Goal: Information Seeking & Learning: Learn about a topic

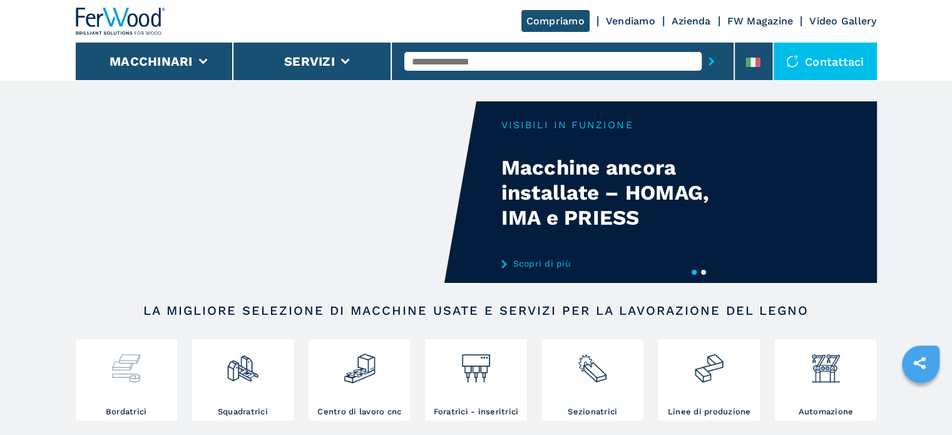
click at [140, 365] on img at bounding box center [126, 363] width 33 height 43
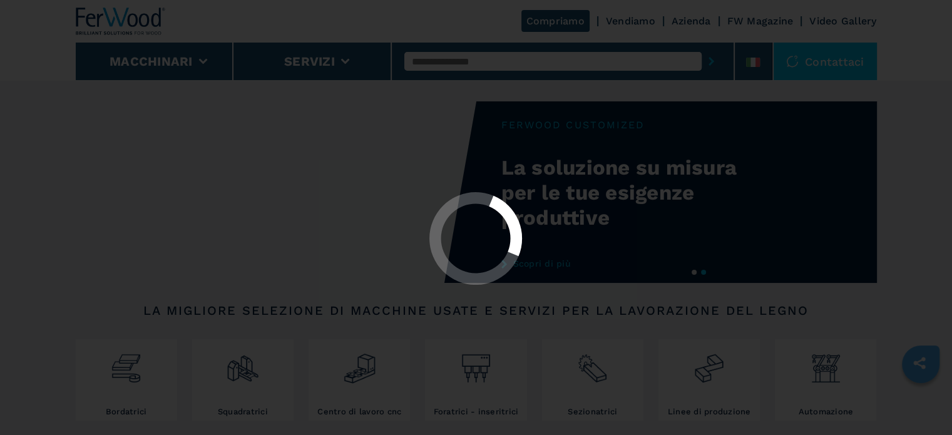
select select "**********"
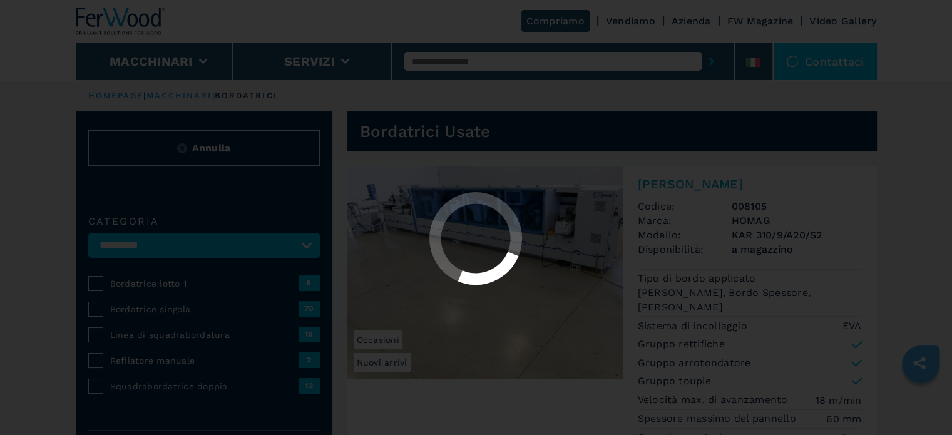
select select "**********"
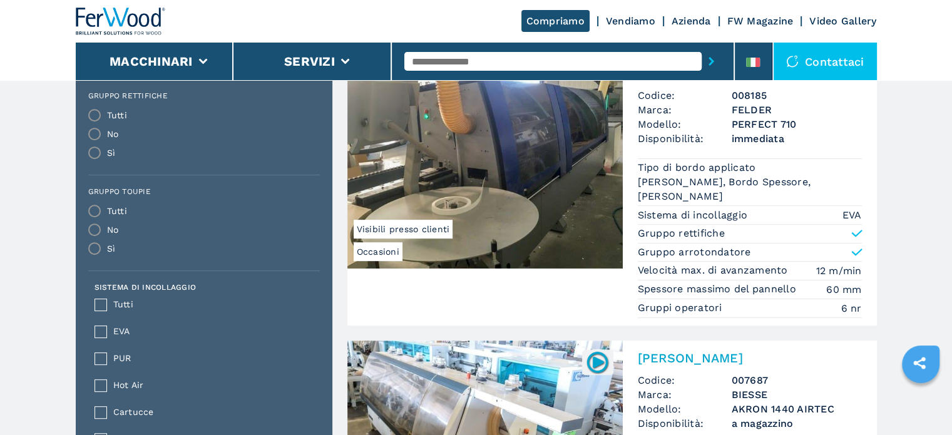
scroll to position [939, 0]
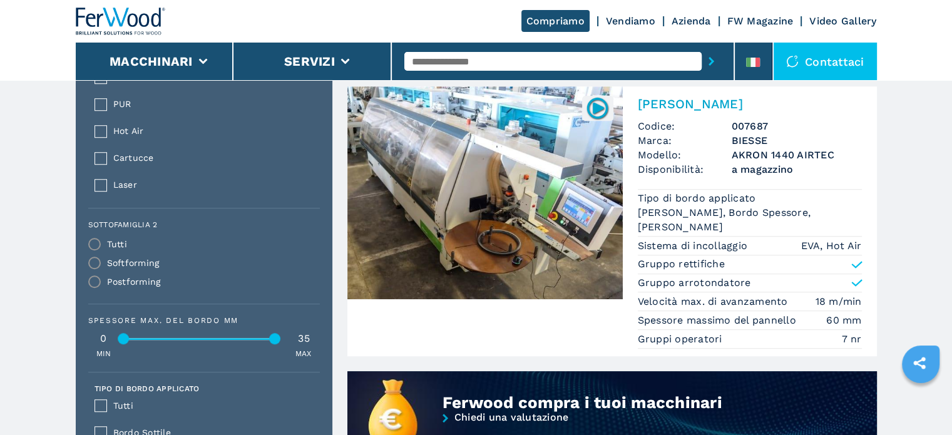
click at [779, 150] on h3 "AKRON 1440 AIRTEC" at bounding box center [797, 155] width 130 height 14
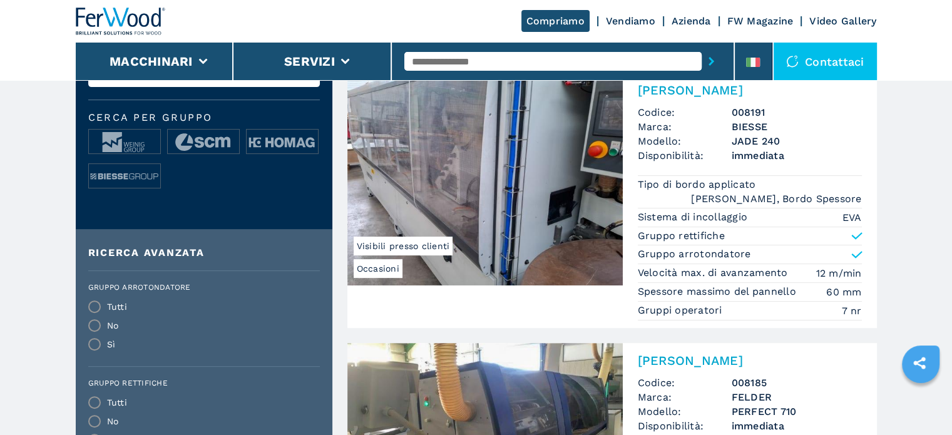
scroll to position [438, 0]
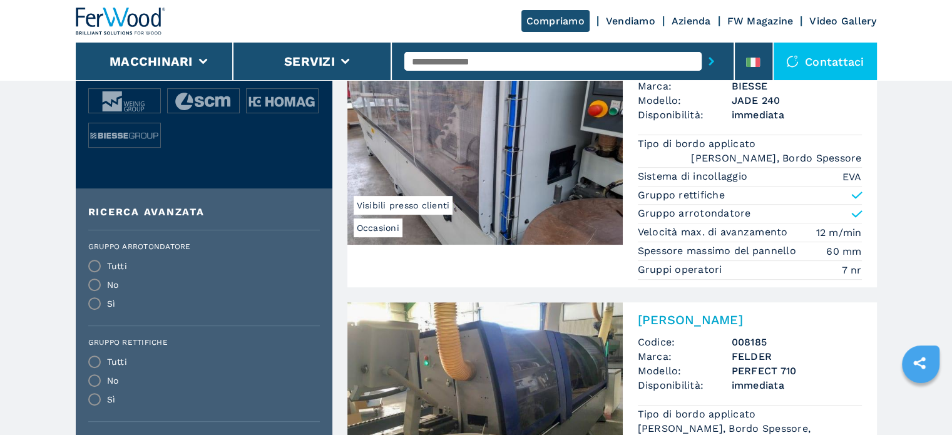
click at [791, 145] on li "Tipo di bordo applicato Bordo Sottile, Bordo Spessore" at bounding box center [750, 151] width 224 height 33
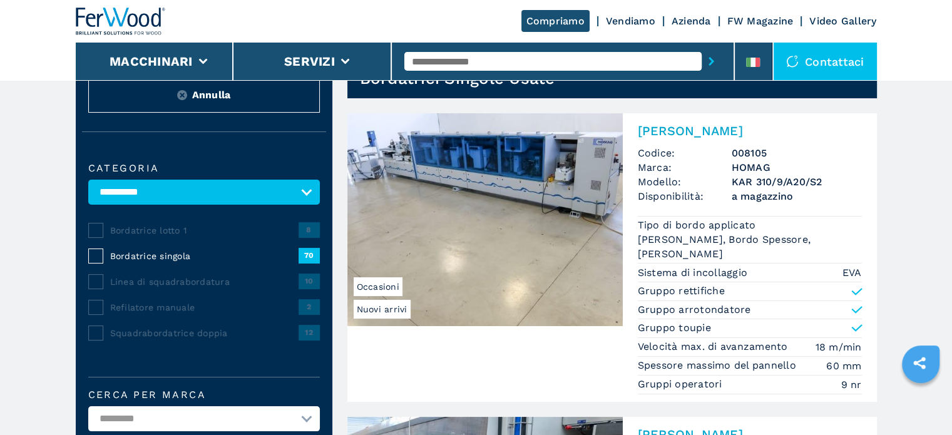
scroll to position [0, 0]
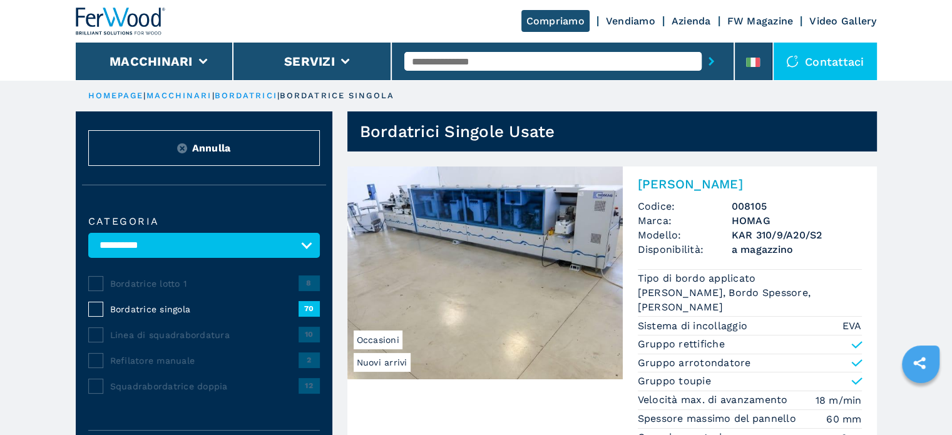
click at [472, 49] on div at bounding box center [562, 61] width 317 height 29
click at [472, 64] on input "text" at bounding box center [552, 61] width 297 height 19
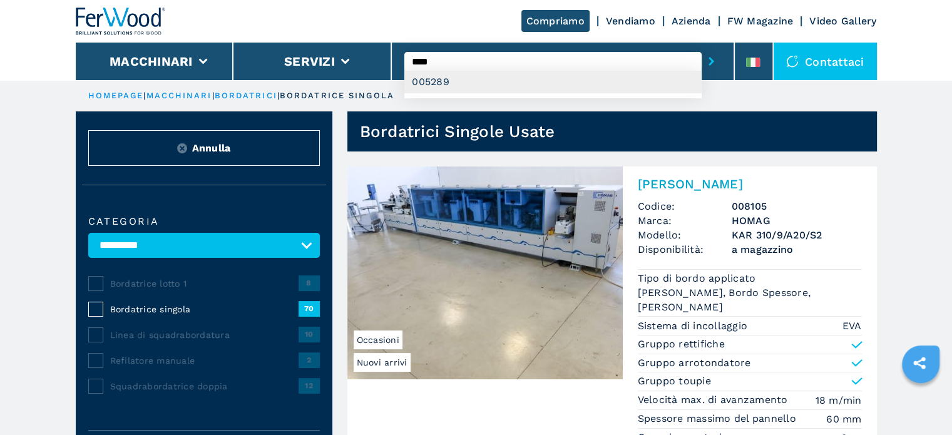
click at [471, 87] on div "005289" at bounding box center [552, 82] width 297 height 23
type input "******"
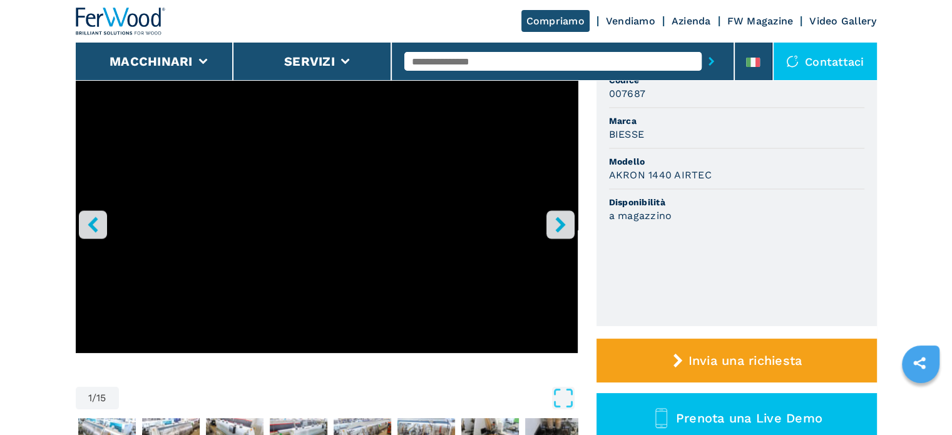
scroll to position [125, 0]
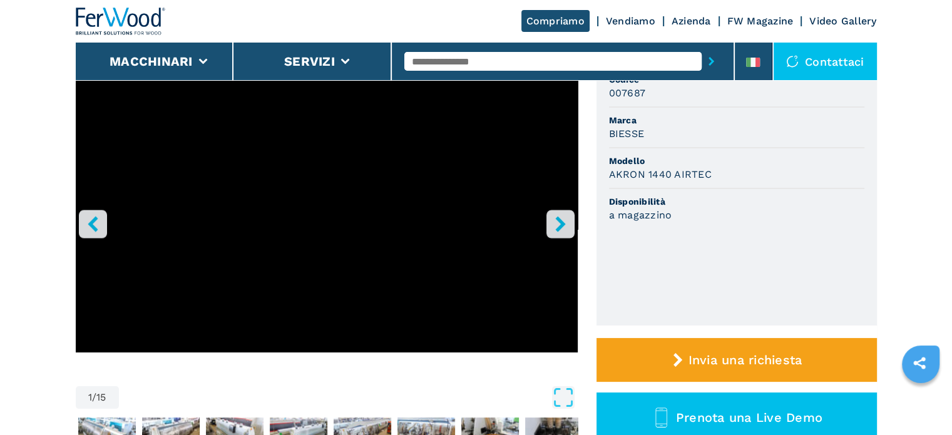
click at [561, 218] on icon "right-button" at bounding box center [561, 224] width 16 height 16
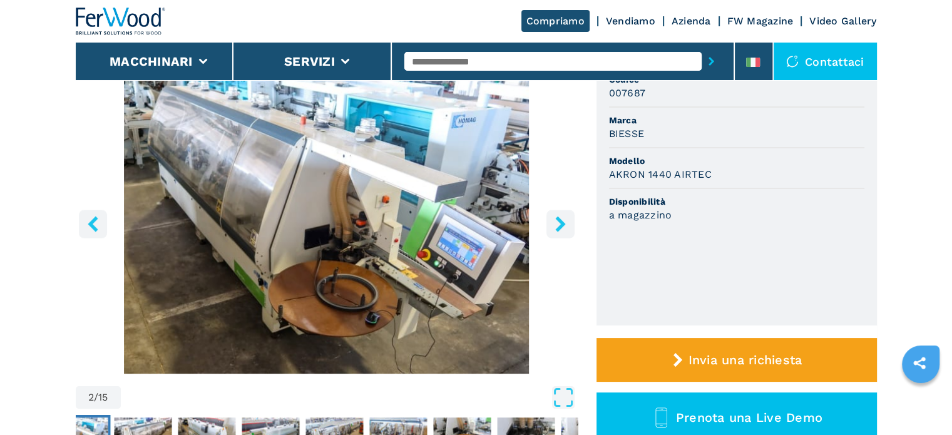
click at [561, 218] on icon "right-button" at bounding box center [561, 224] width 16 height 16
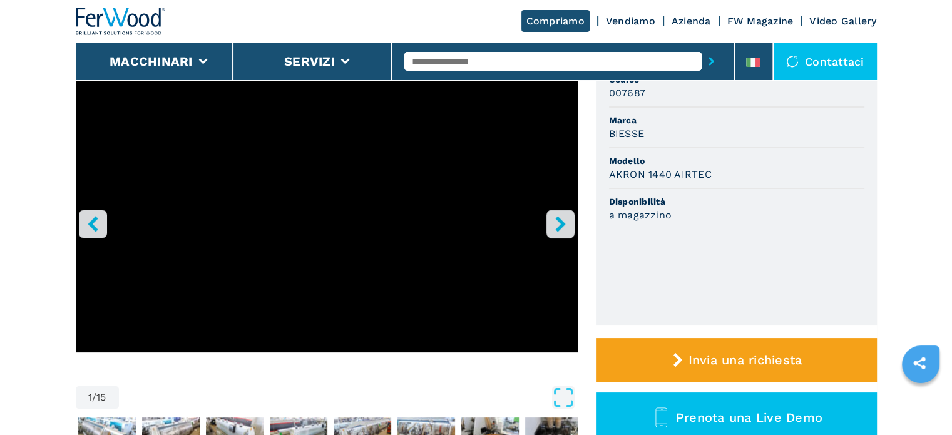
click at [557, 224] on icon "right-button" at bounding box center [561, 224] width 16 height 16
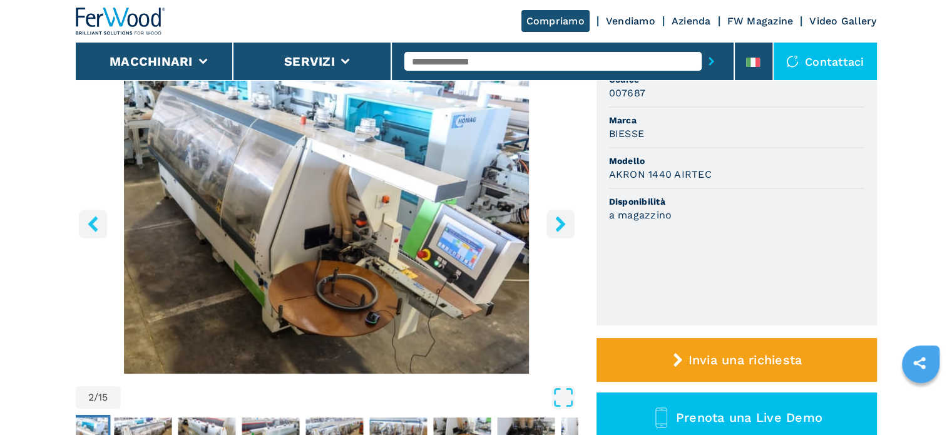
click at [557, 224] on icon "right-button" at bounding box center [561, 224] width 16 height 16
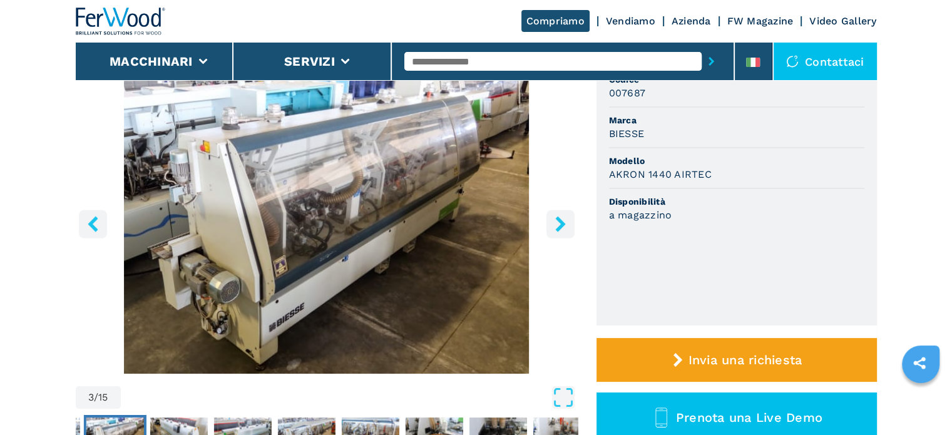
click at [557, 224] on icon "right-button" at bounding box center [561, 224] width 16 height 16
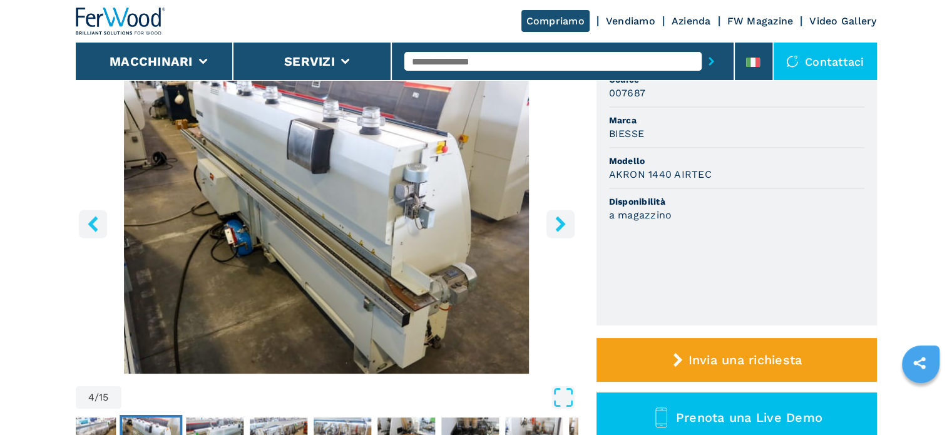
click at [557, 224] on icon "right-button" at bounding box center [561, 224] width 16 height 16
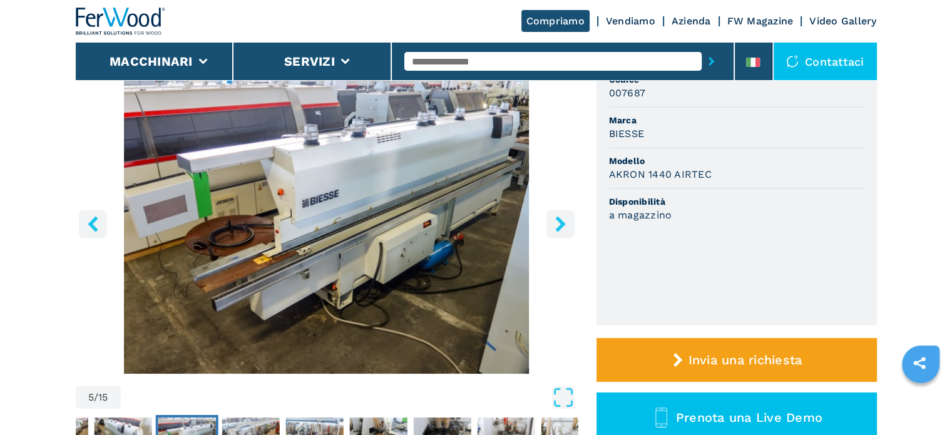
click at [557, 224] on icon "right-button" at bounding box center [561, 224] width 16 height 16
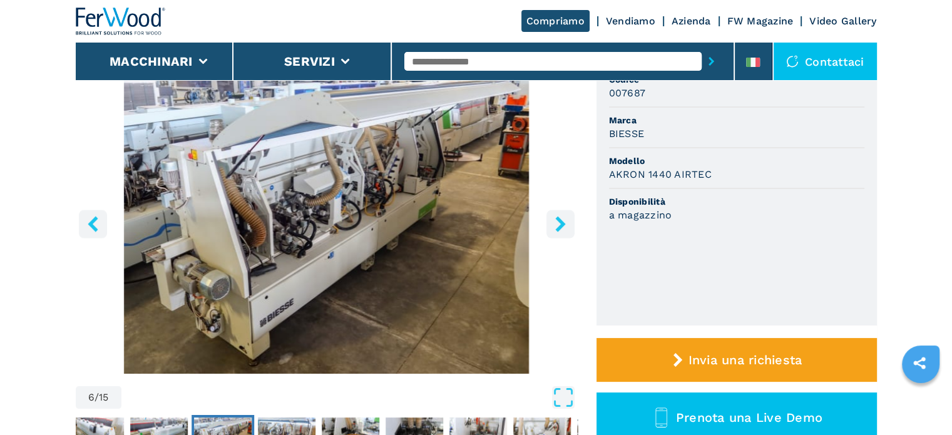
click at [557, 224] on icon "right-button" at bounding box center [561, 224] width 16 height 16
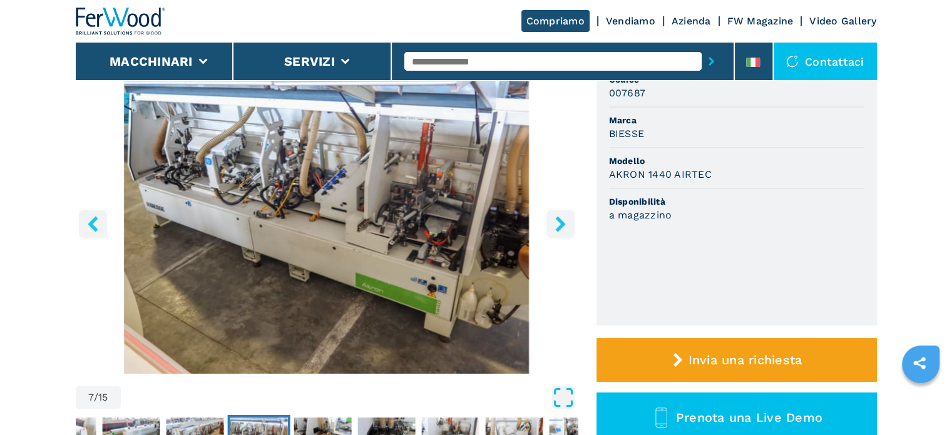
click at [563, 392] on icon "Open Fullscreen" at bounding box center [563, 397] width 23 height 23
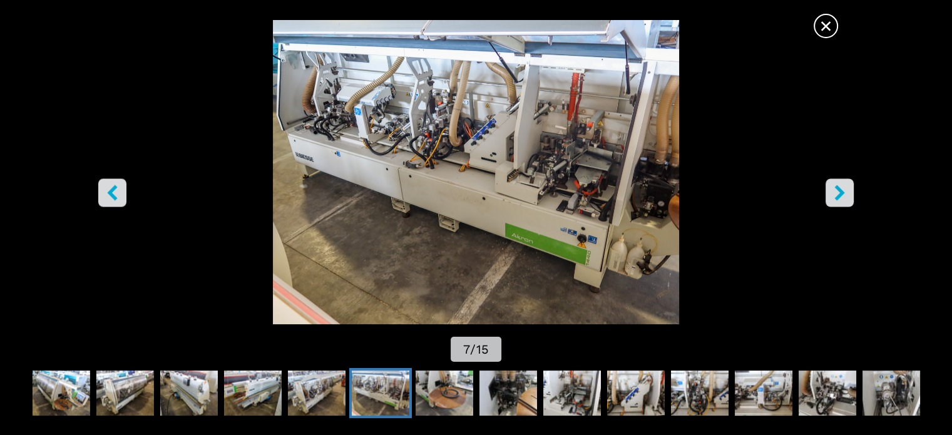
scroll to position [0, 0]
click at [832, 195] on icon "right-button" at bounding box center [840, 193] width 16 height 16
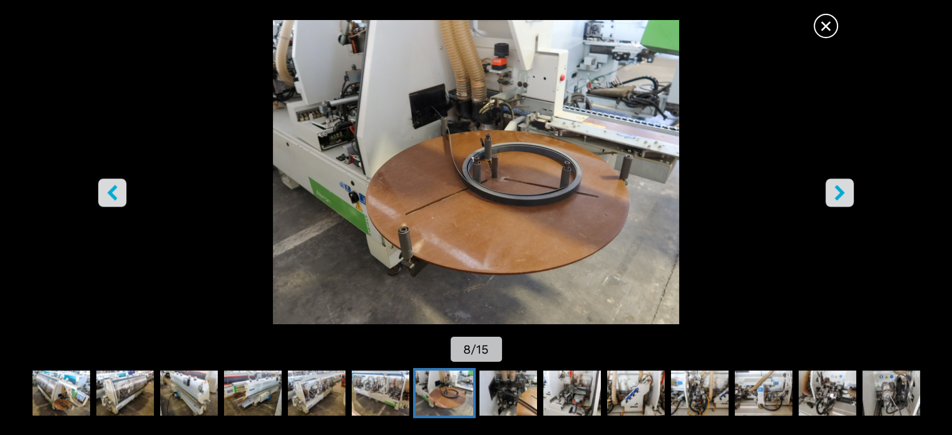
click at [832, 195] on icon "right-button" at bounding box center [840, 193] width 16 height 16
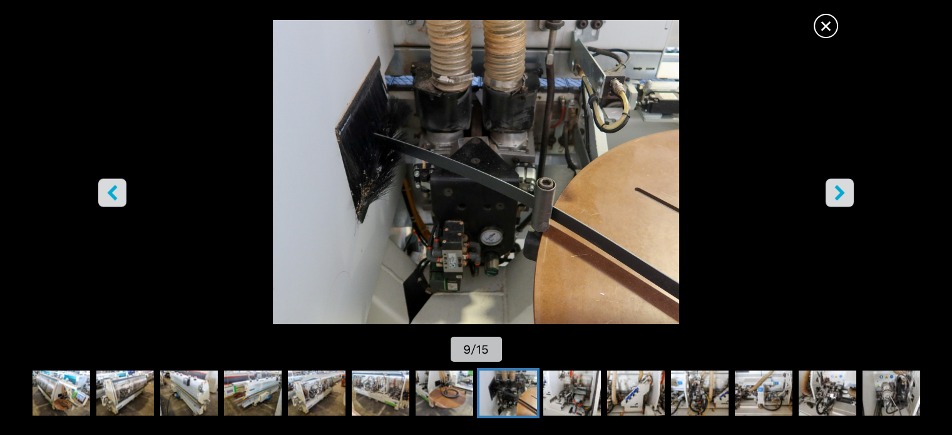
click at [832, 195] on icon "right-button" at bounding box center [840, 193] width 16 height 16
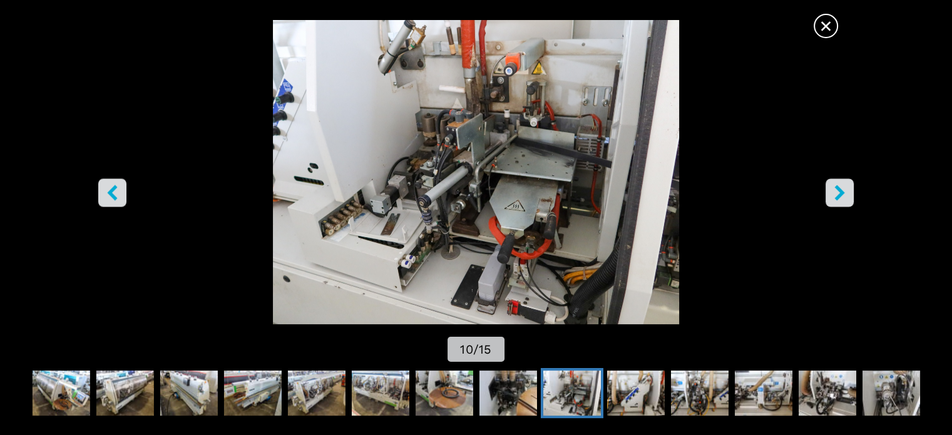
click at [832, 195] on icon "right-button" at bounding box center [840, 193] width 16 height 16
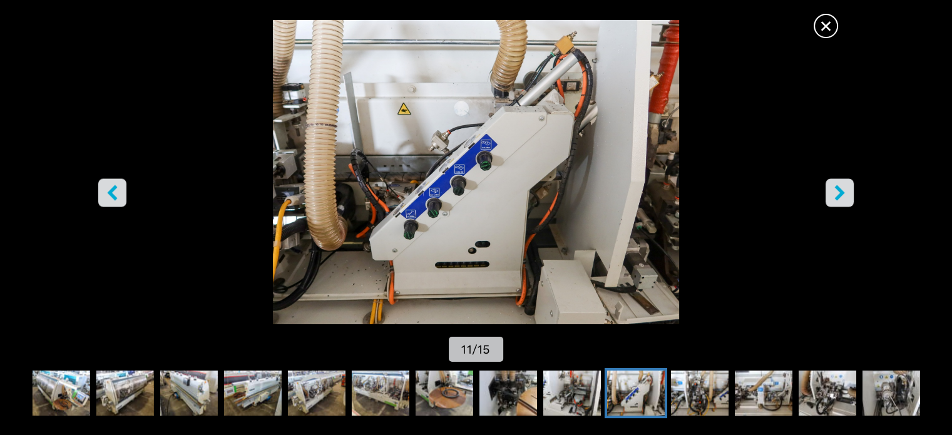
click at [832, 195] on icon "right-button" at bounding box center [840, 193] width 16 height 16
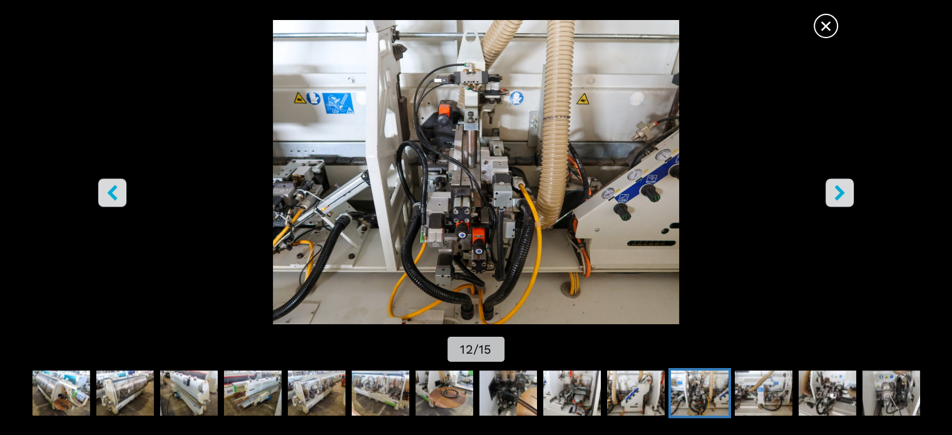
click at [832, 195] on icon "right-button" at bounding box center [840, 193] width 16 height 16
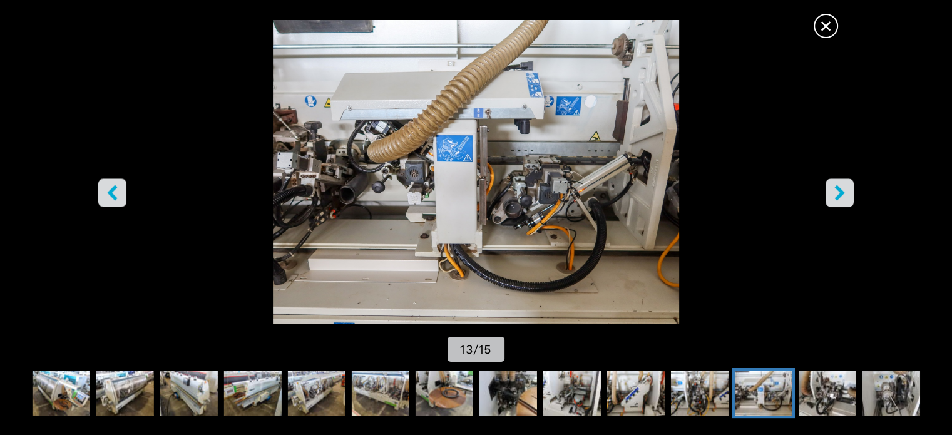
click at [832, 195] on icon "right-button" at bounding box center [840, 193] width 16 height 16
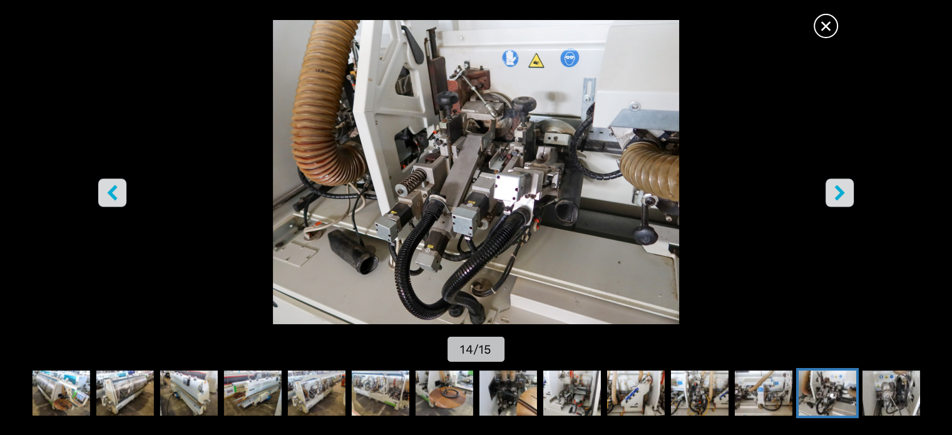
click at [832, 195] on icon "right-button" at bounding box center [840, 193] width 16 height 16
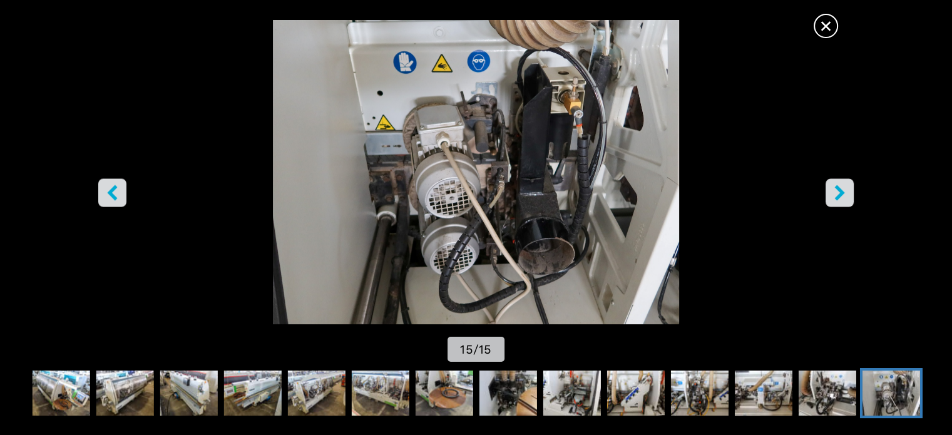
click at [826, 33] on span "×" at bounding box center [826, 24] width 22 height 22
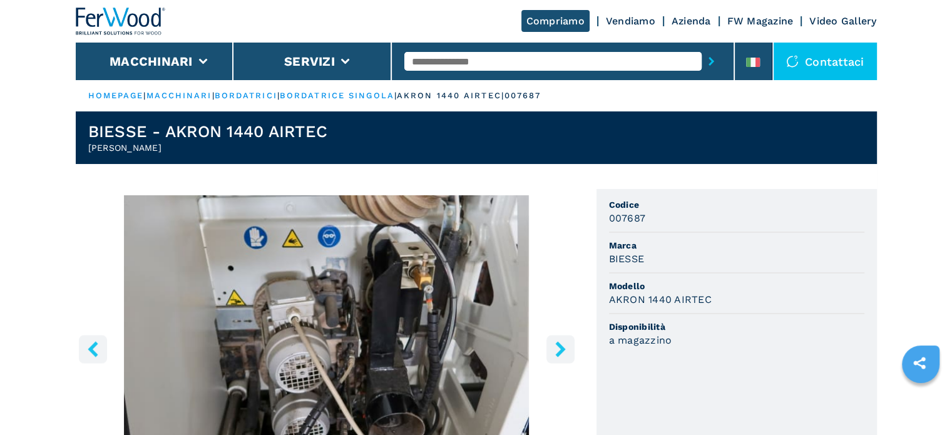
scroll to position [63, 0]
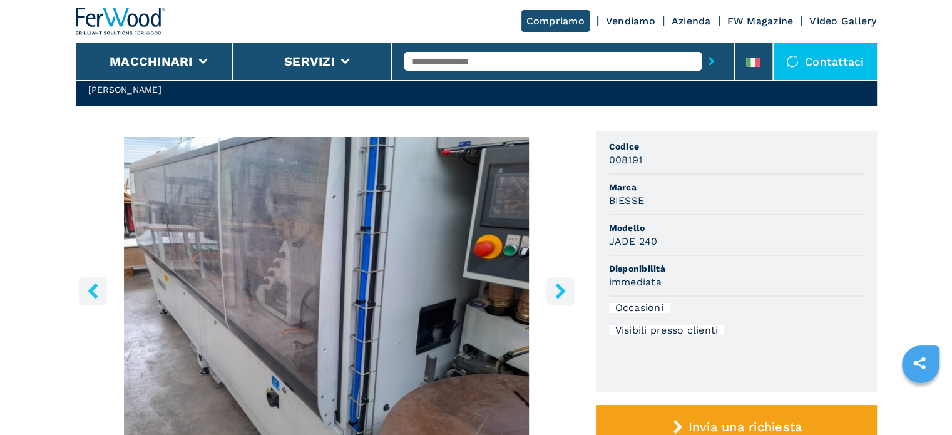
scroll to position [125, 0]
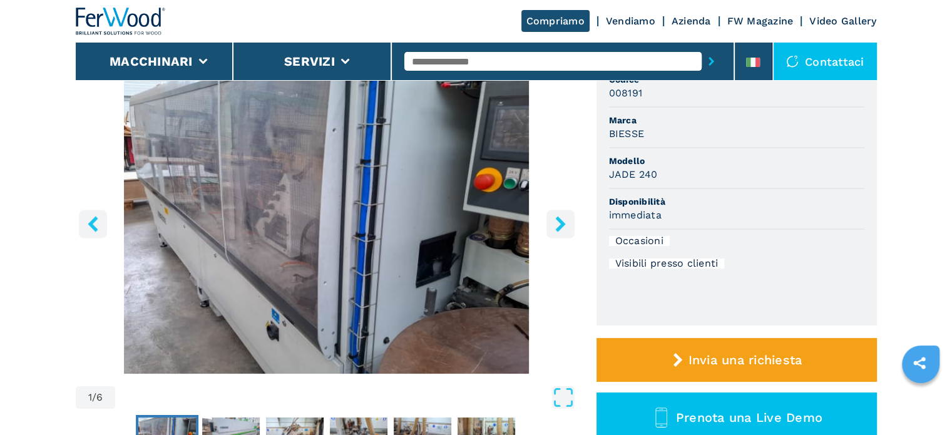
click at [557, 233] on button "right-button" at bounding box center [560, 224] width 28 height 28
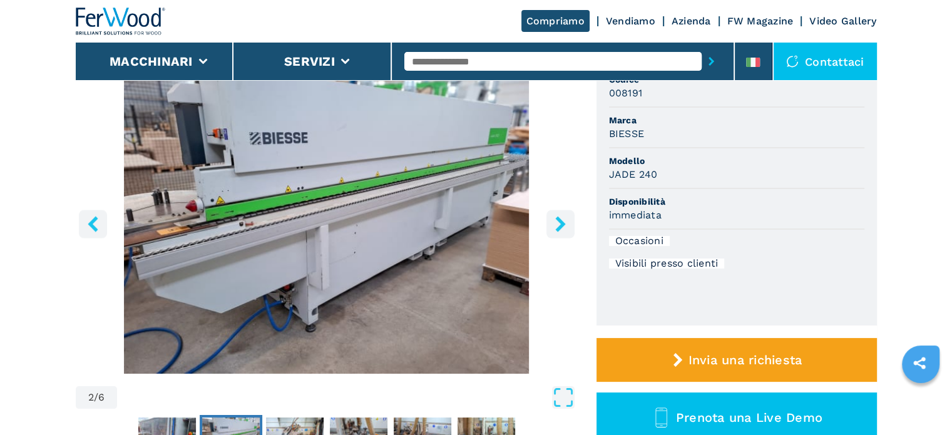
click at [563, 210] on button "right-button" at bounding box center [560, 224] width 28 height 28
click at [559, 222] on icon "right-button" at bounding box center [560, 224] width 10 height 16
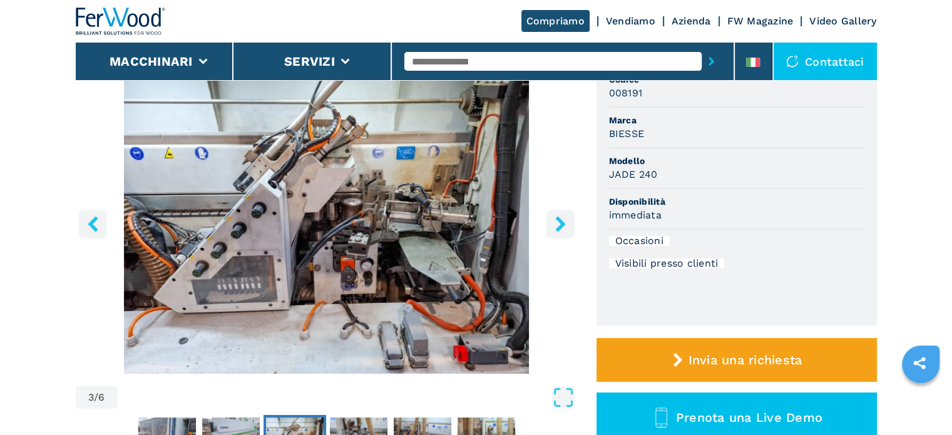
click at [560, 222] on icon "right-button" at bounding box center [560, 224] width 10 height 16
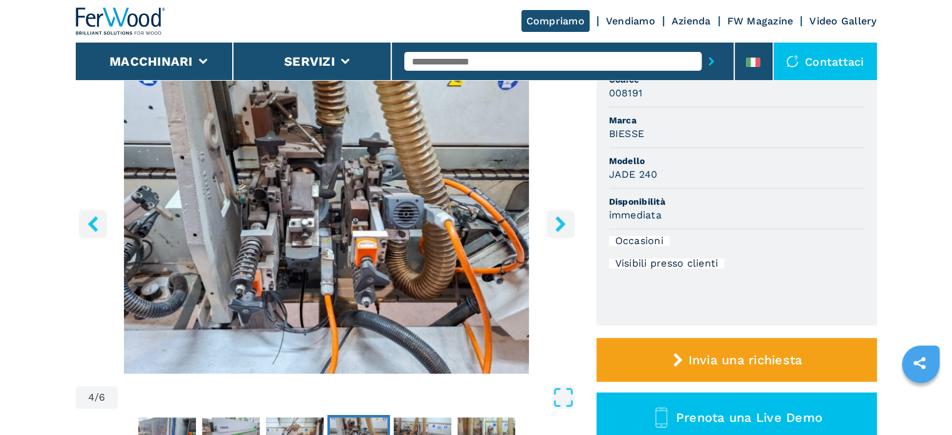
click at [91, 223] on icon "left-button" at bounding box center [93, 224] width 10 height 16
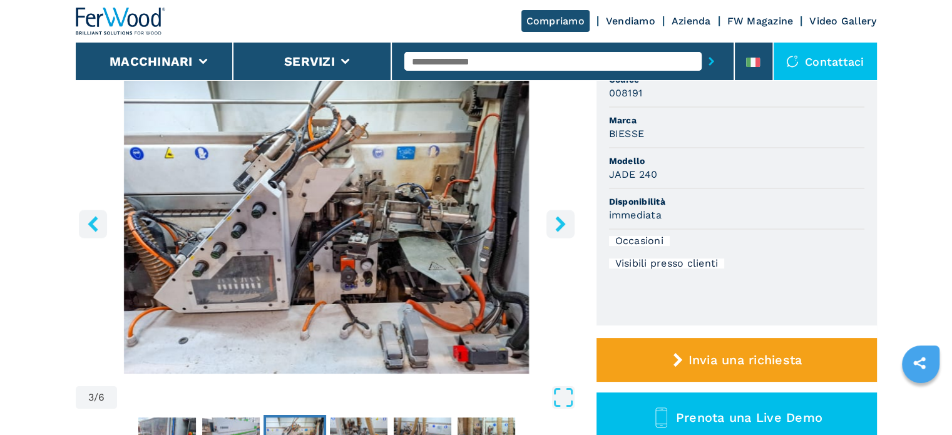
click at [464, 238] on img "Go to Slide 3" at bounding box center [327, 222] width 502 height 304
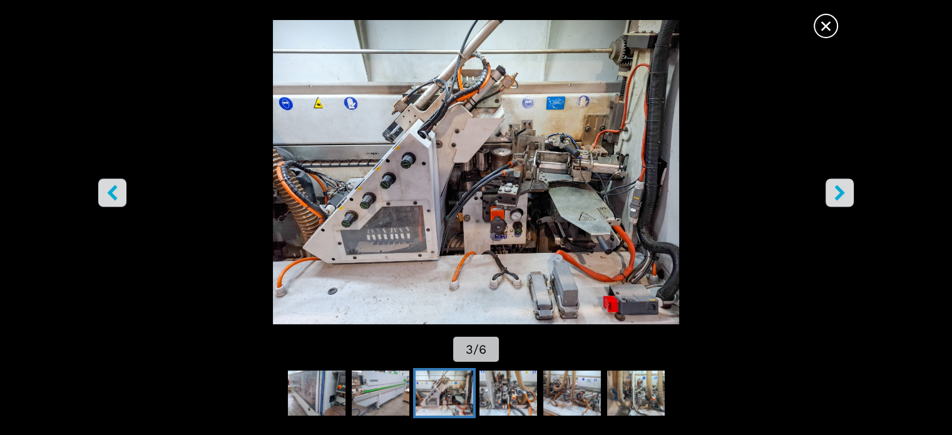
click at [839, 187] on icon "right-button" at bounding box center [840, 193] width 16 height 16
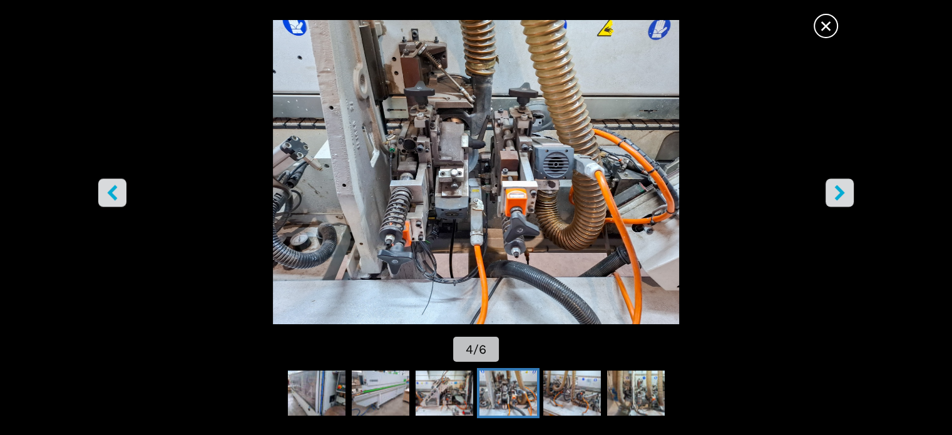
click at [839, 188] on icon "right-button" at bounding box center [839, 193] width 10 height 16
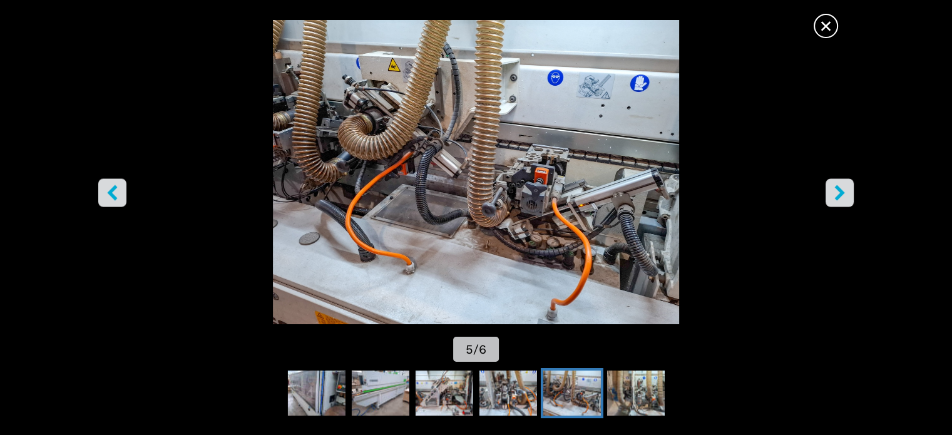
click at [839, 188] on icon "right-button" at bounding box center [839, 193] width 10 height 16
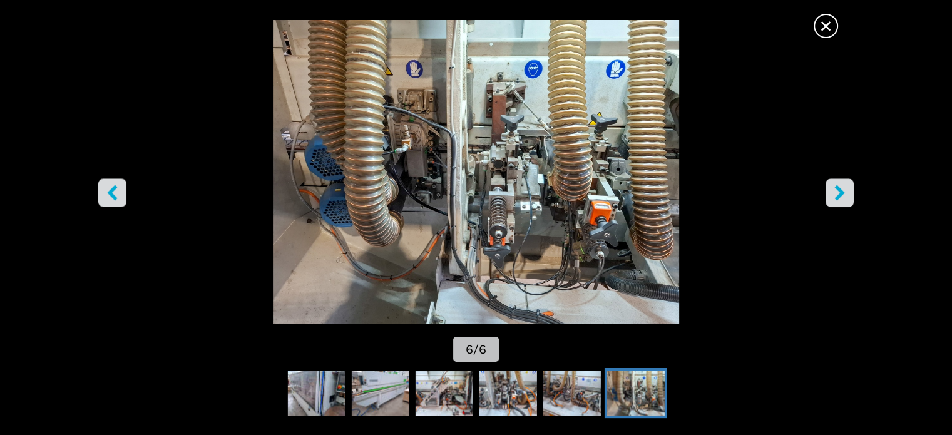
click at [839, 188] on icon "right-button" at bounding box center [839, 193] width 10 height 16
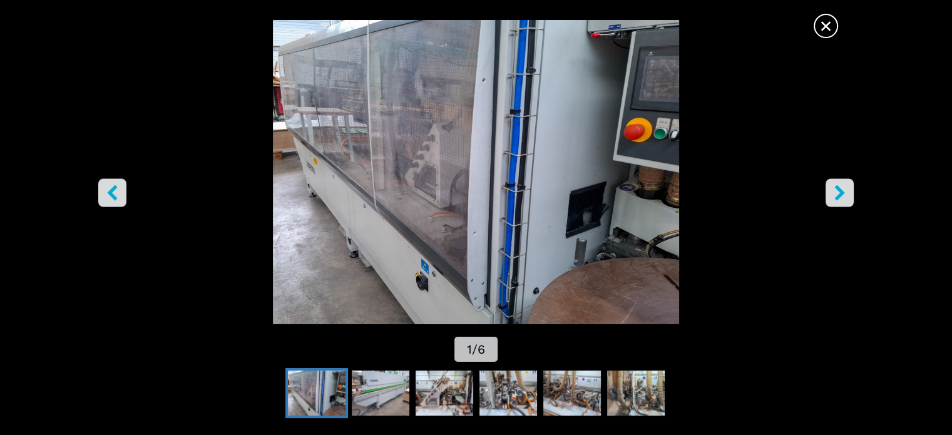
click at [839, 188] on icon "right-button" at bounding box center [839, 193] width 10 height 16
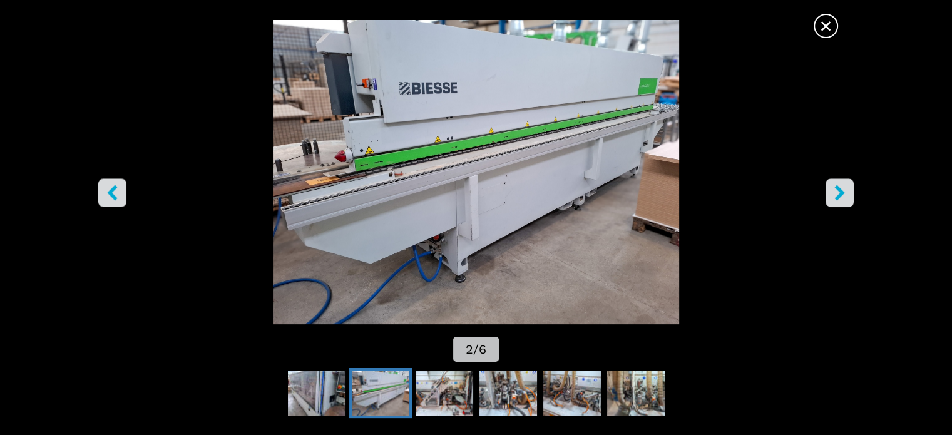
click at [827, 26] on span "×" at bounding box center [826, 24] width 22 height 22
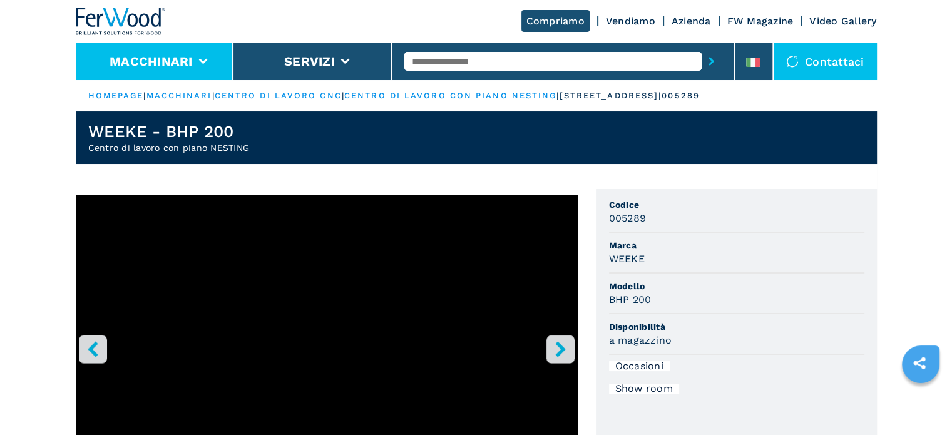
click at [218, 64] on li "Macchinari" at bounding box center [155, 62] width 158 height 38
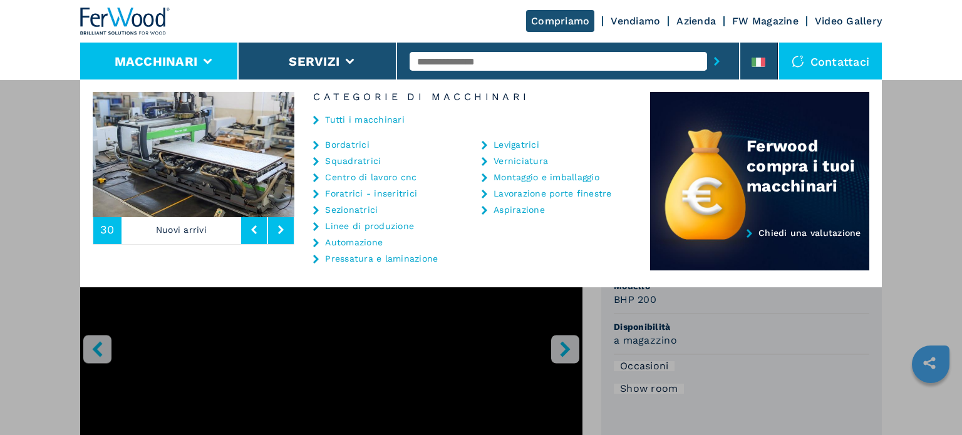
click at [351, 176] on link "Centro di lavoro cnc" at bounding box center [370, 177] width 91 height 9
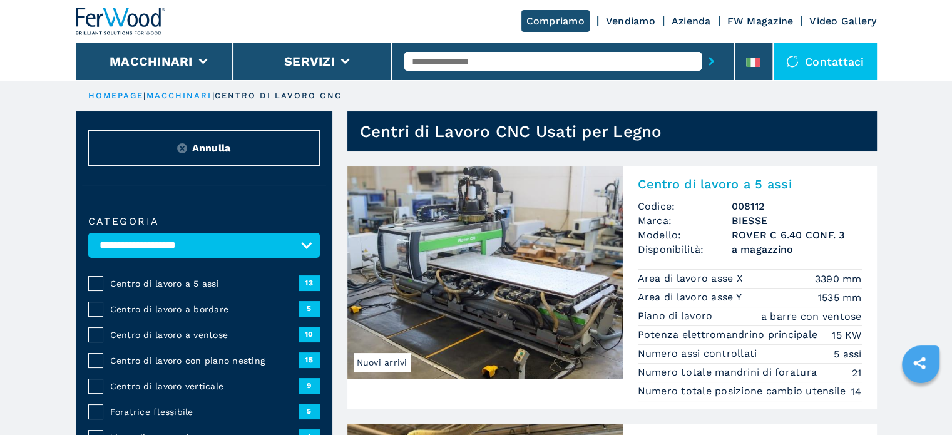
click at [213, 335] on span "Centro di lavoro a ventose" at bounding box center [204, 335] width 188 height 13
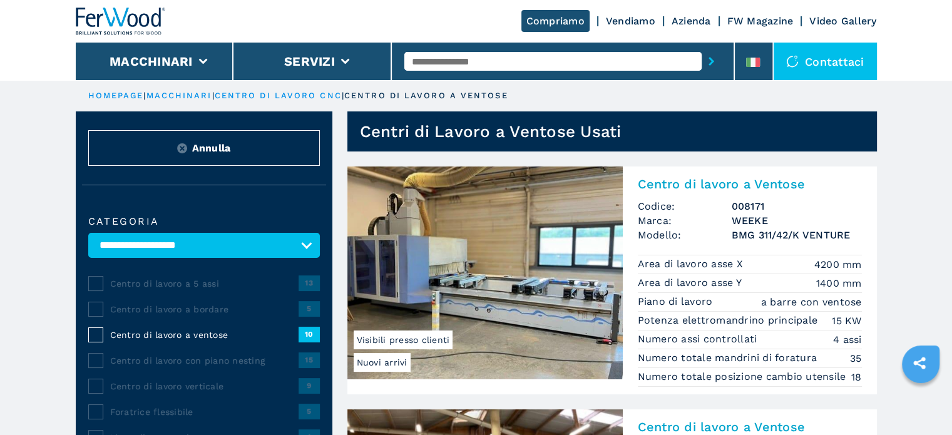
click at [125, 334] on span "Centro di lavoro a ventose" at bounding box center [204, 335] width 188 height 13
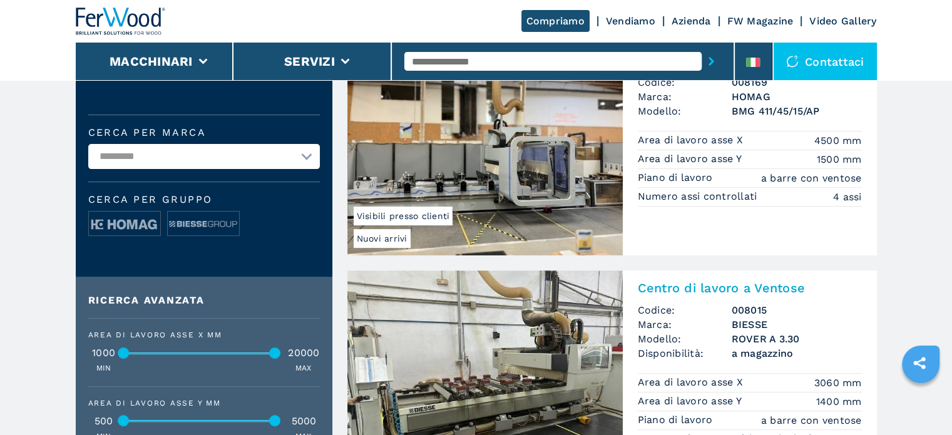
scroll to position [426, 0]
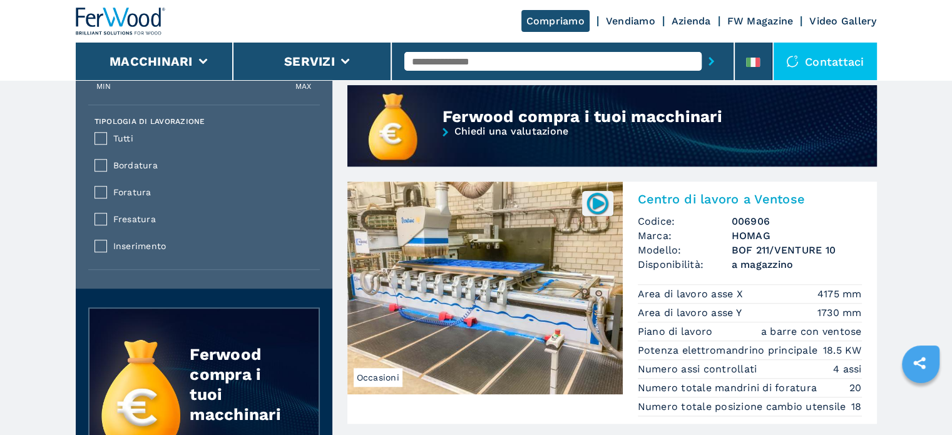
scroll to position [1110, 0]
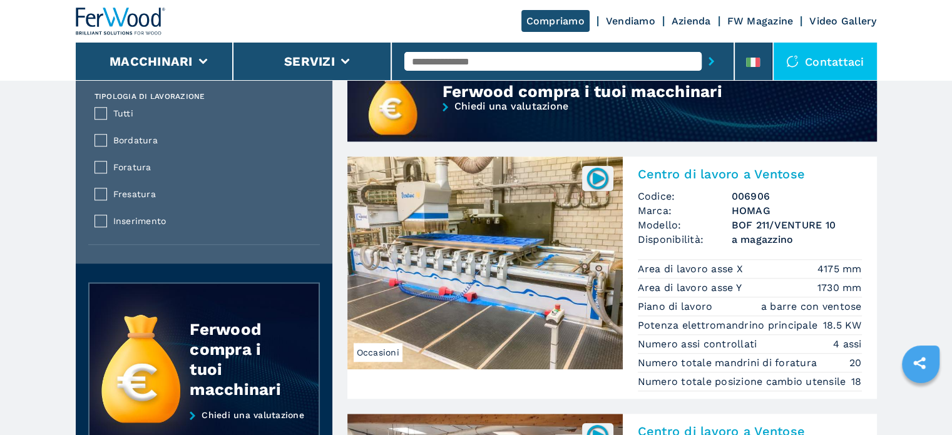
click at [770, 225] on h3 "BOF 211/VENTURE 10" at bounding box center [797, 225] width 130 height 14
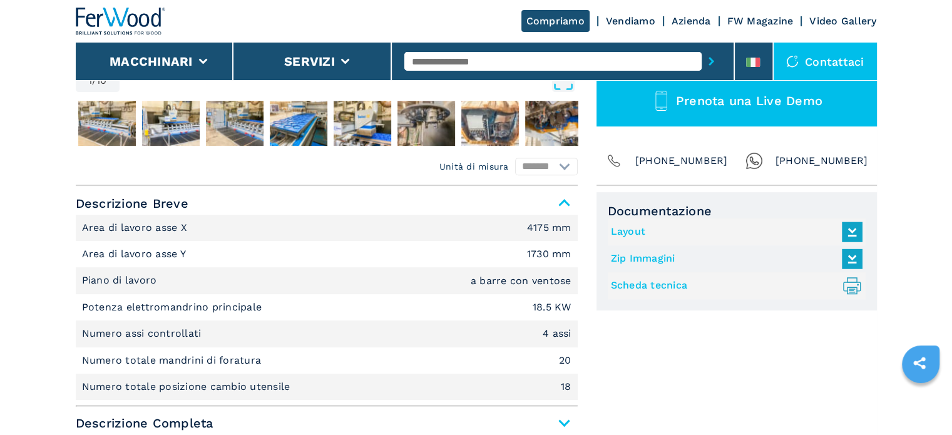
scroll to position [476, 0]
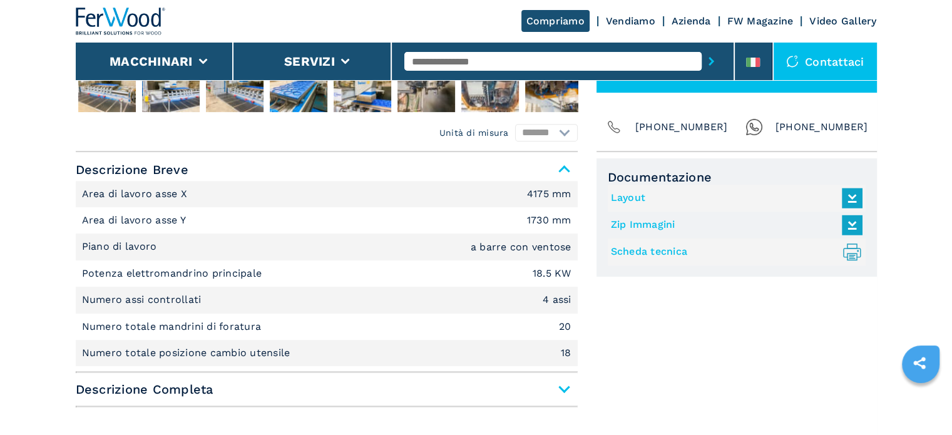
click at [562, 387] on span "Descrizione Completa" at bounding box center [327, 389] width 502 height 23
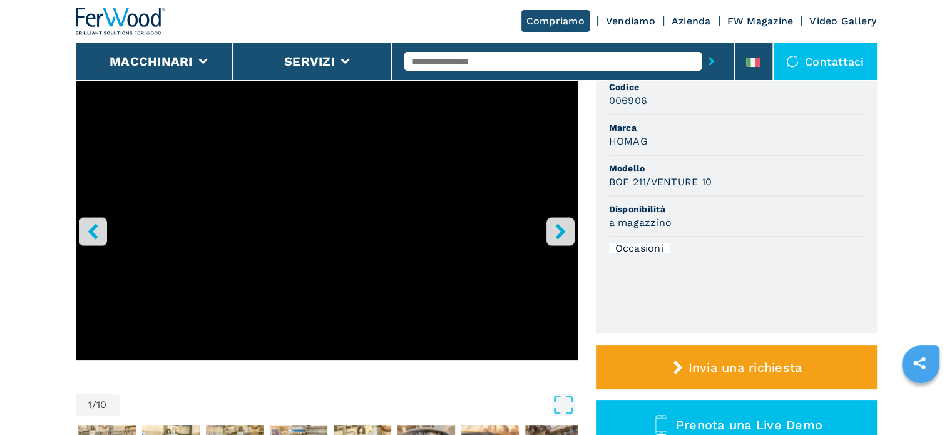
scroll to position [125, 0]
